Goal: Task Accomplishment & Management: Manage account settings

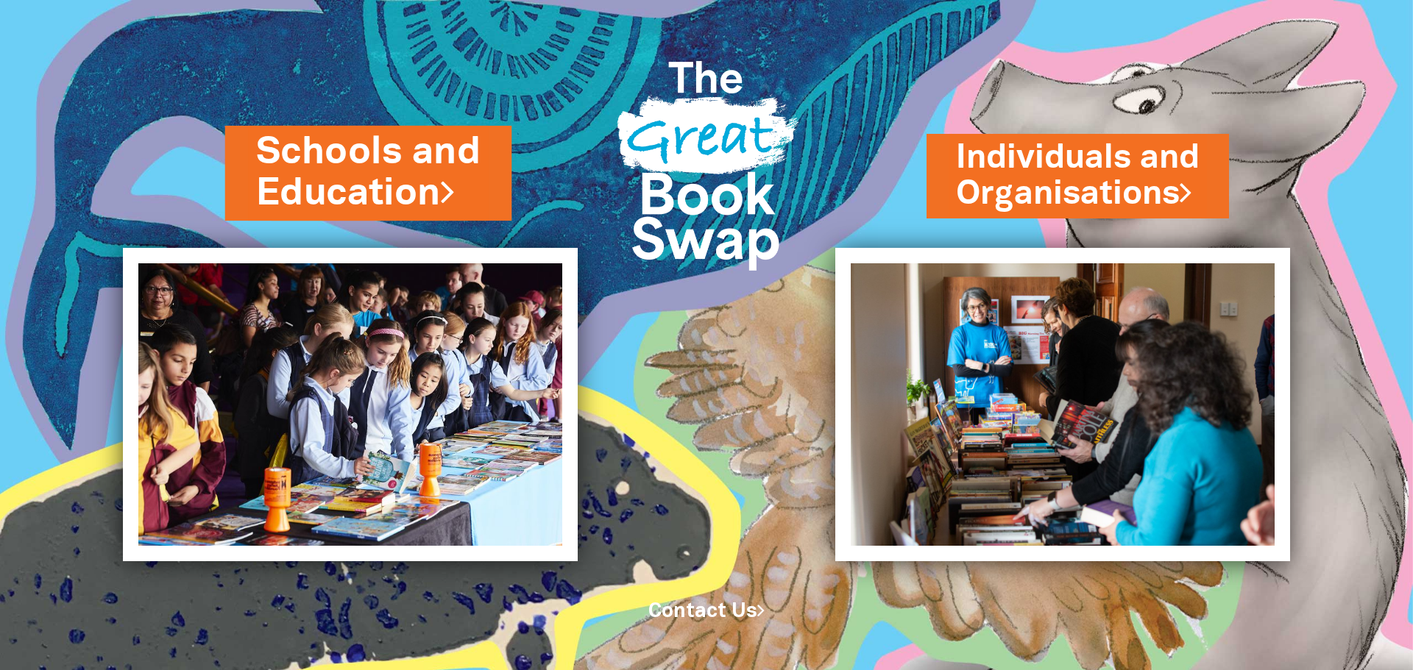
click at [414, 158] on link "Schools and Education" at bounding box center [368, 173] width 225 height 93
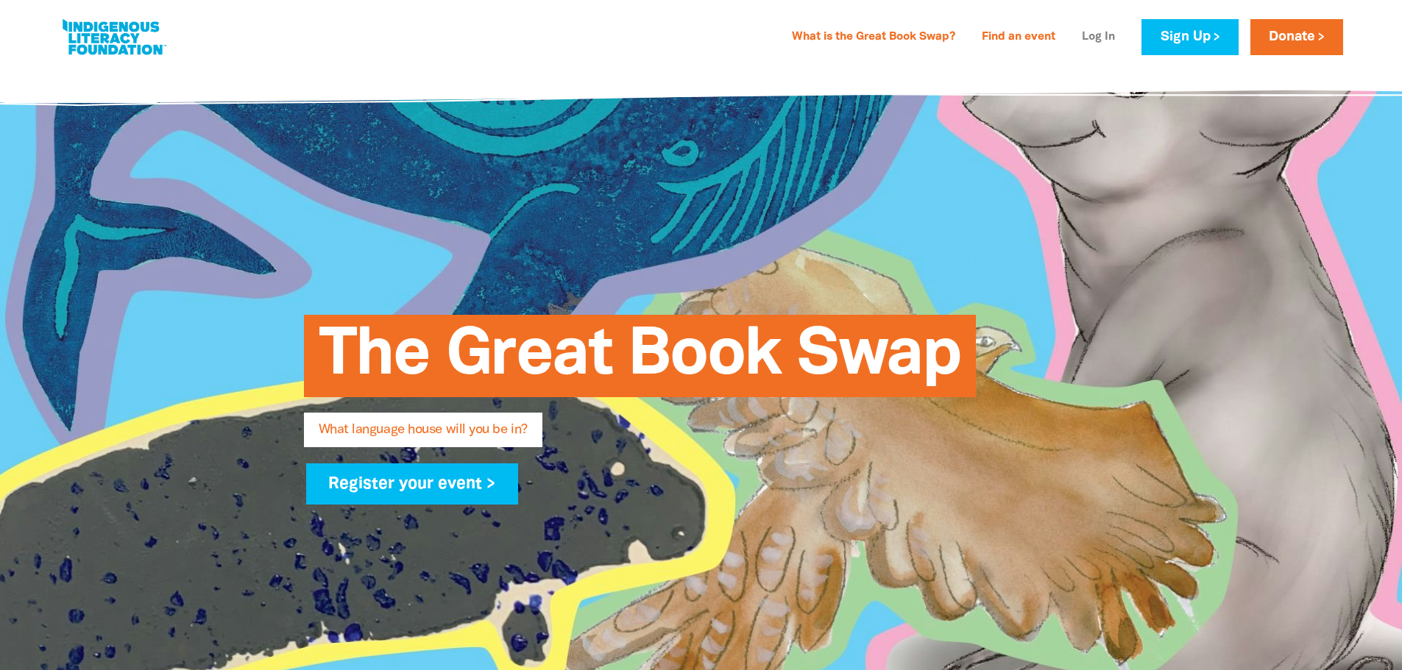
click at [1099, 37] on link "Log In" at bounding box center [1098, 38] width 51 height 24
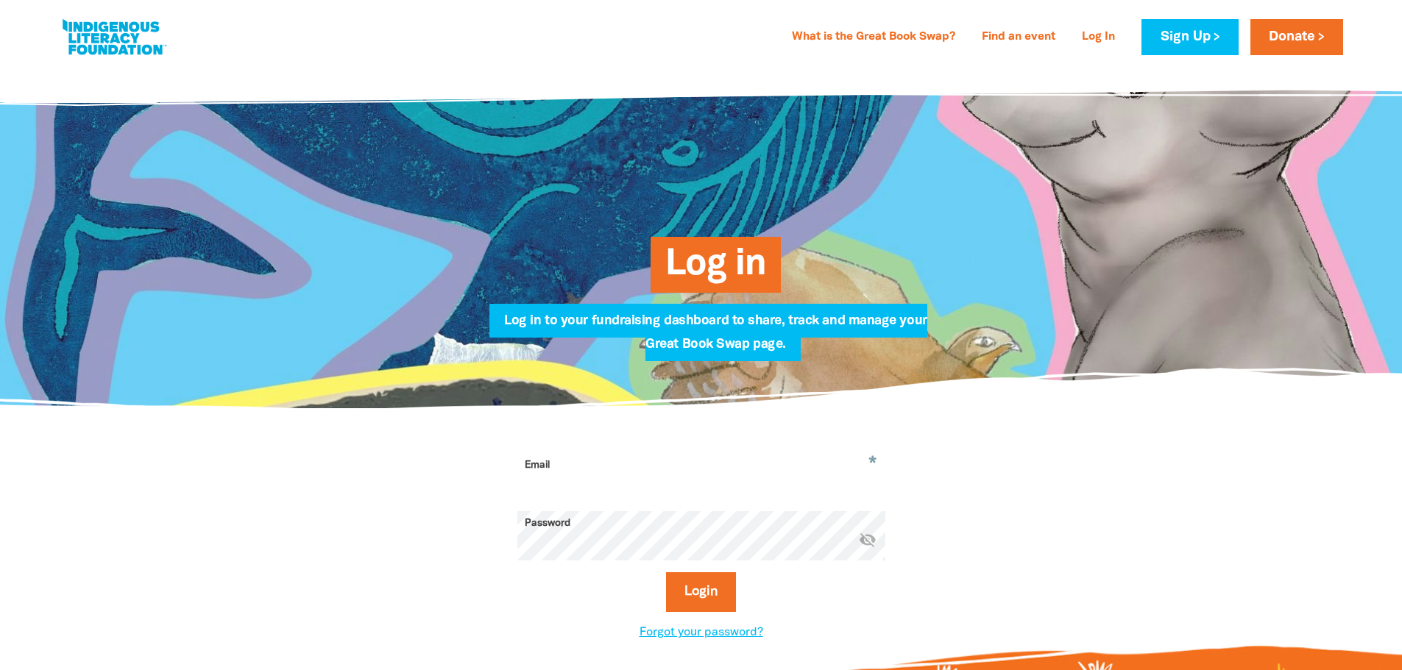
click at [636, 472] on input "Email" at bounding box center [701, 476] width 368 height 46
type input "[EMAIL_ADDRESS][DOMAIN_NAME]"
click at [666, 572] on button "Login" at bounding box center [701, 592] width 70 height 40
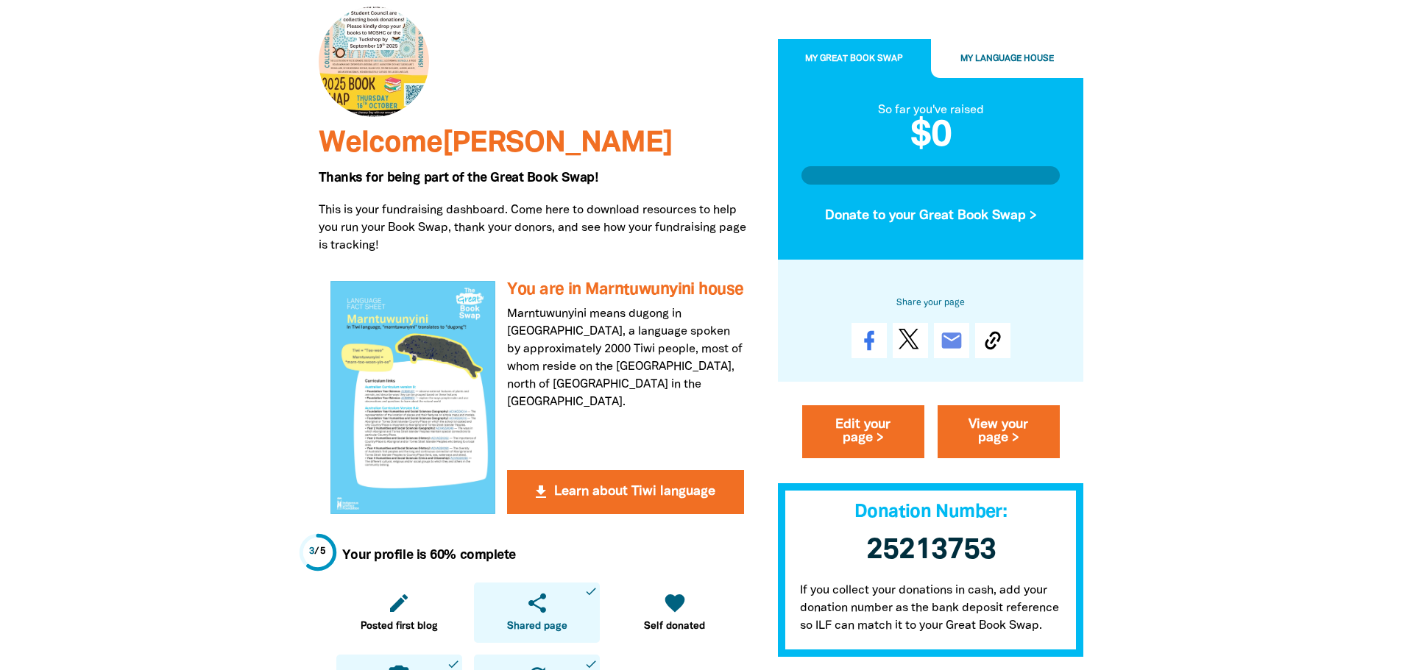
scroll to position [147, 0]
click at [864, 444] on link "Edit your page >" at bounding box center [863, 431] width 122 height 53
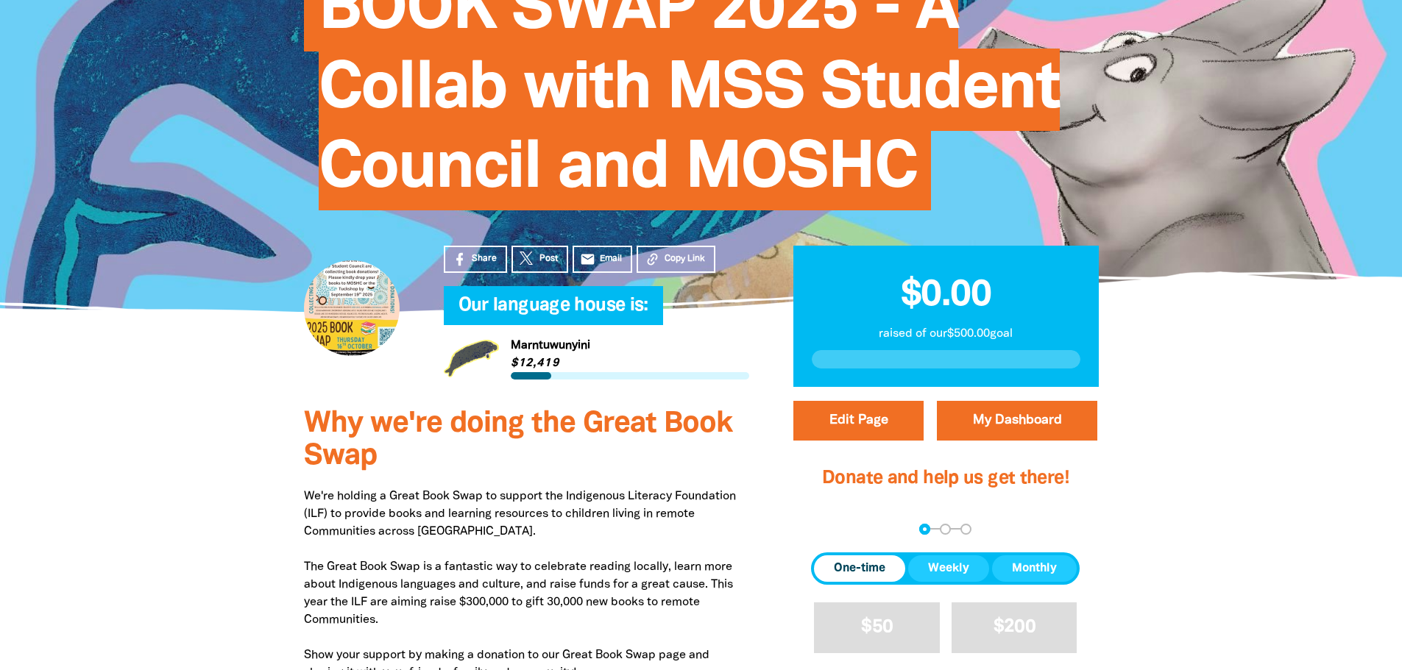
select select "QLD"
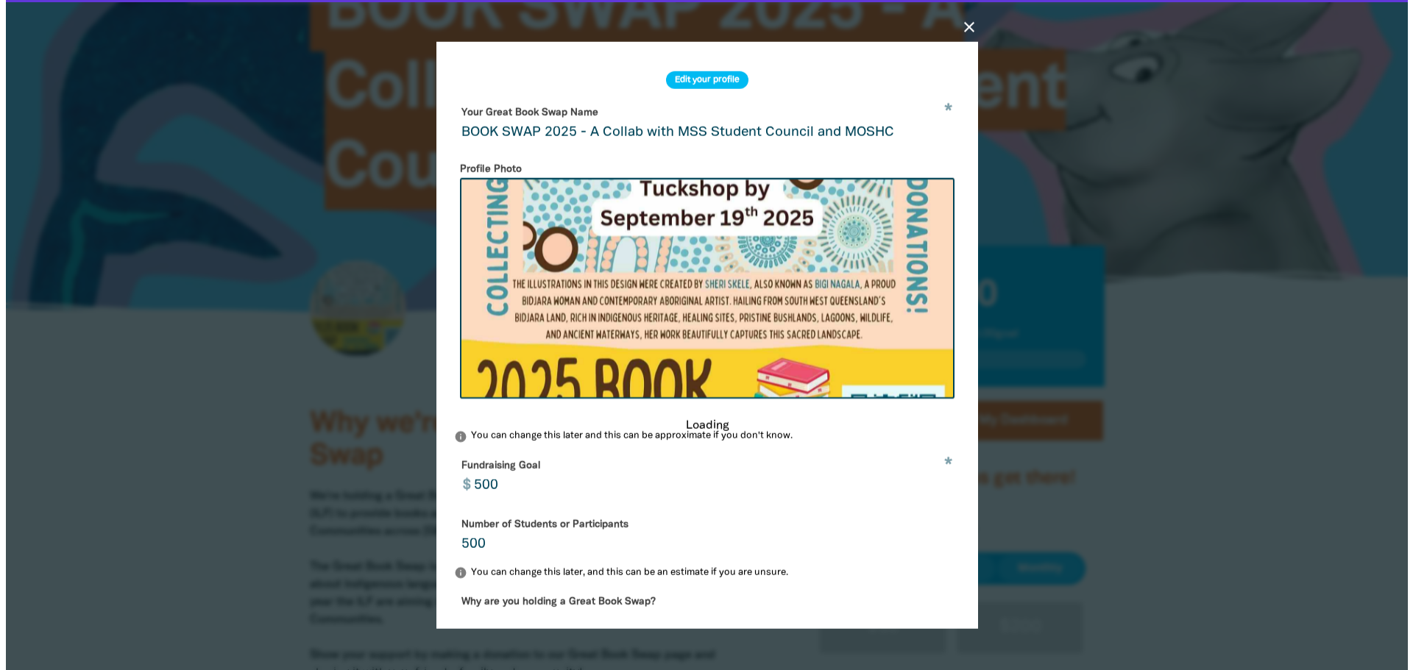
scroll to position [368, 0]
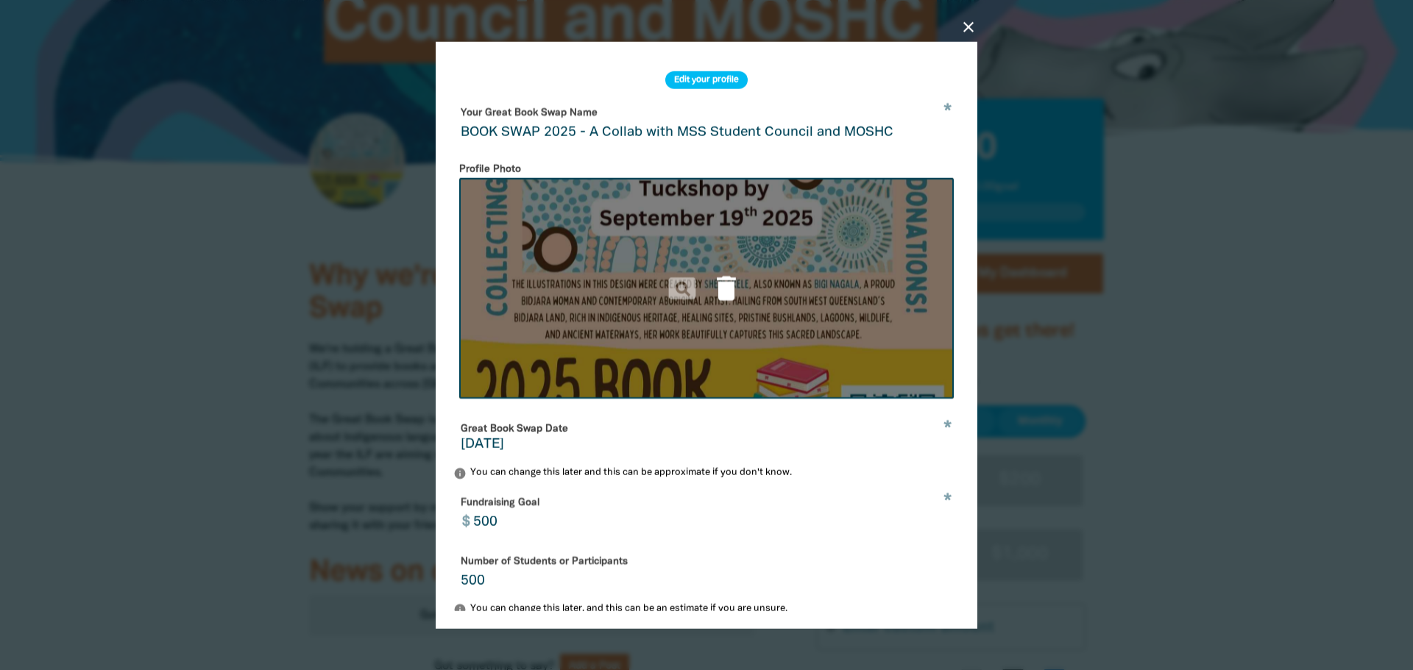
click at [722, 292] on icon "delete" at bounding box center [726, 288] width 32 height 32
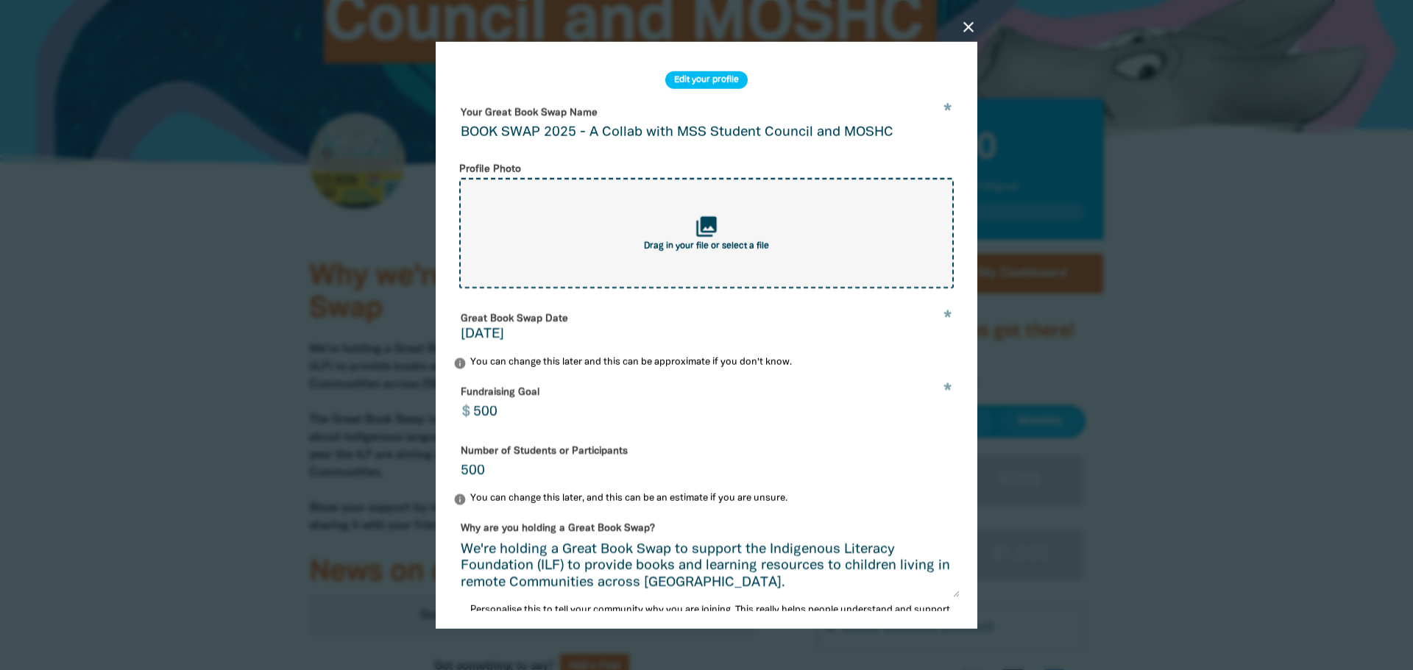
click at [697, 238] on icon "collections" at bounding box center [707, 226] width 24 height 24
type input "C:\fakepath\Indigenous Literacy Day 2025 Donation Poster .jpg"
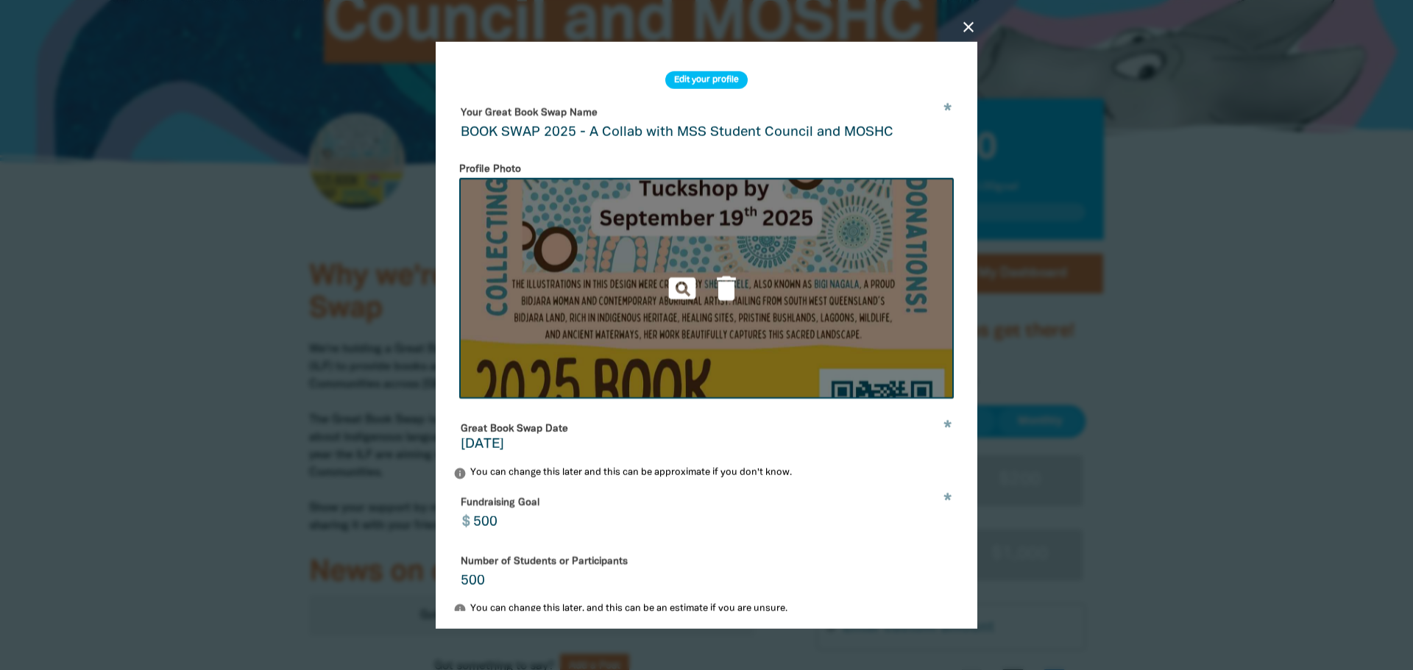
click at [477, 438] on input "[DATE]" at bounding box center [706, 444] width 491 height 13
type input "[DATE]"
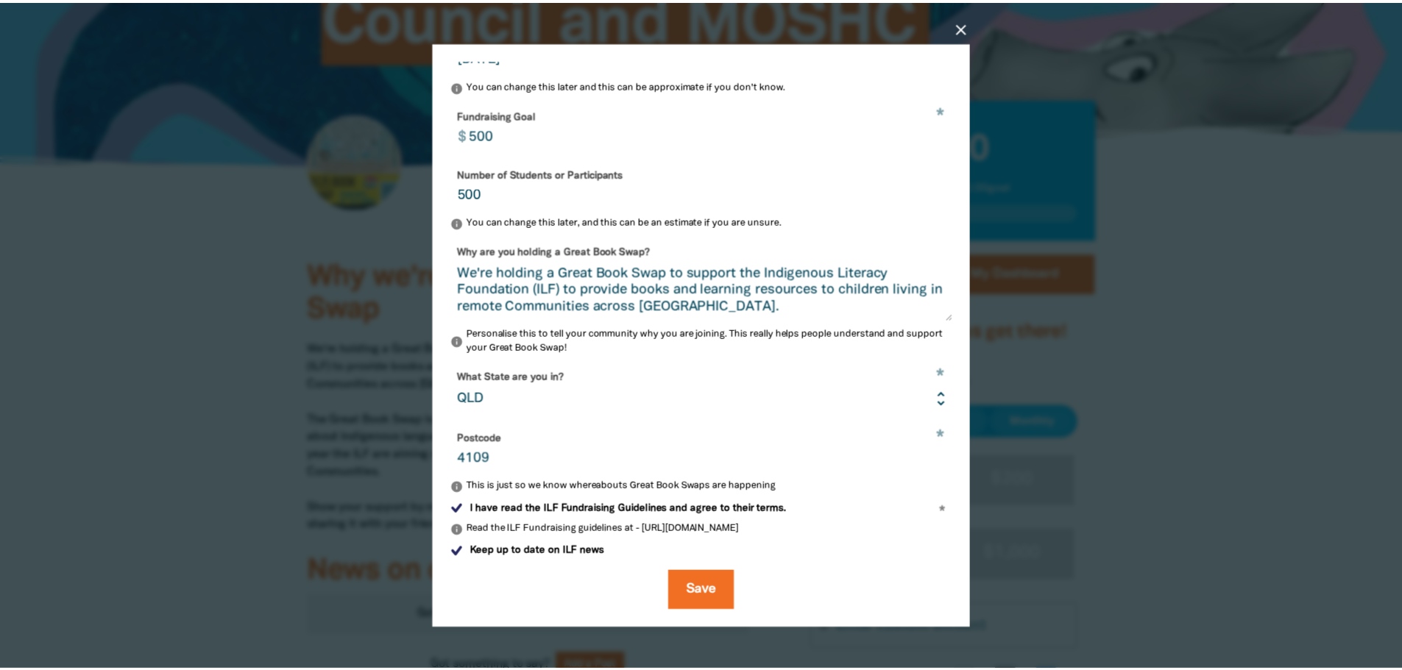
scroll to position [400, 0]
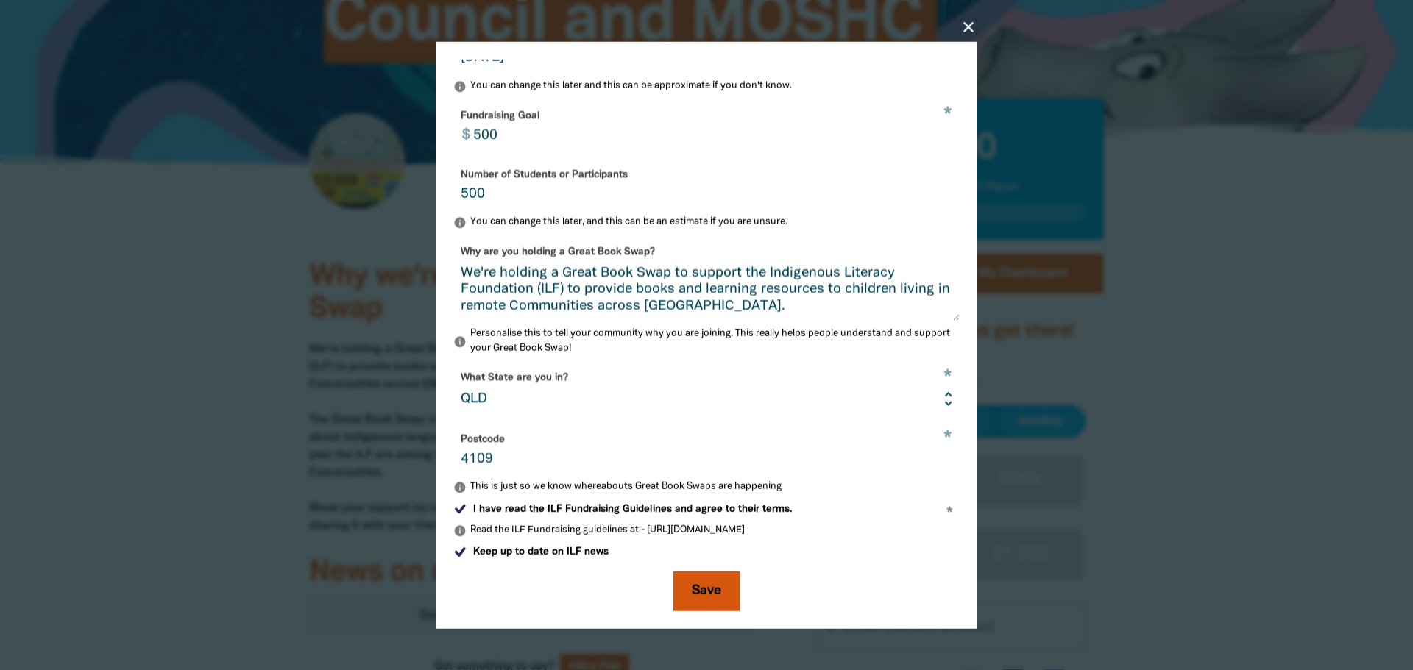
click at [702, 599] on button "Save" at bounding box center [706, 591] width 66 height 40
